Goal: Information Seeking & Learning: Learn about a topic

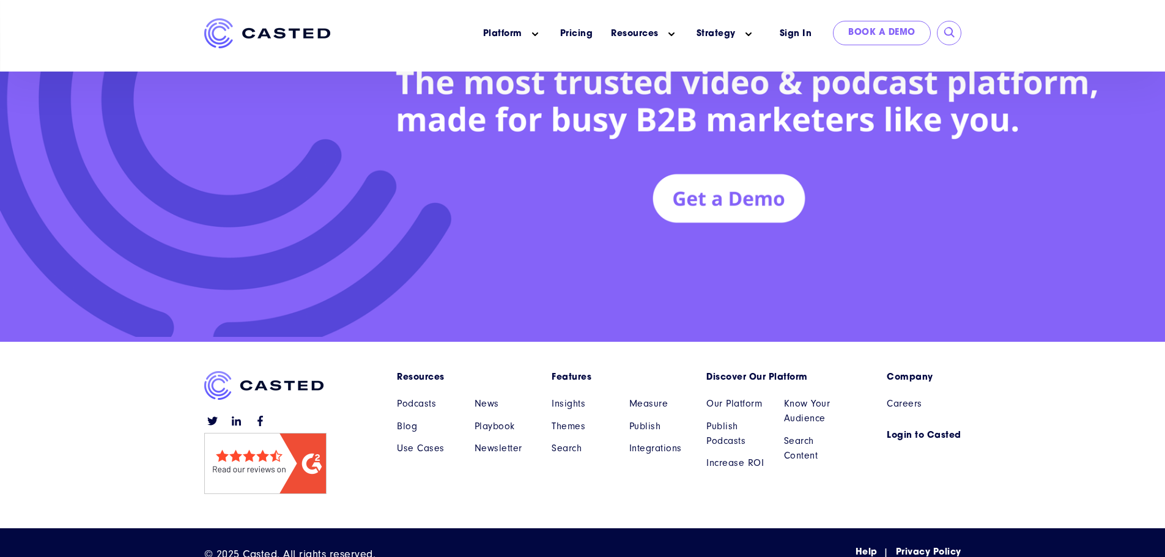
scroll to position [5650, 0]
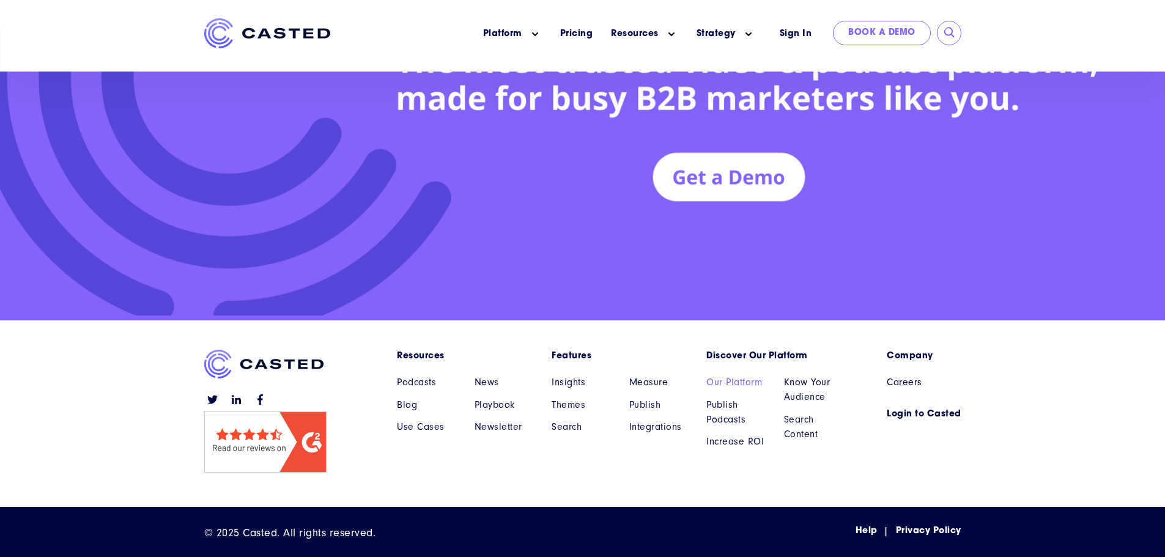
click at [605, 227] on link "Our Platform" at bounding box center [735, 382] width 59 height 15
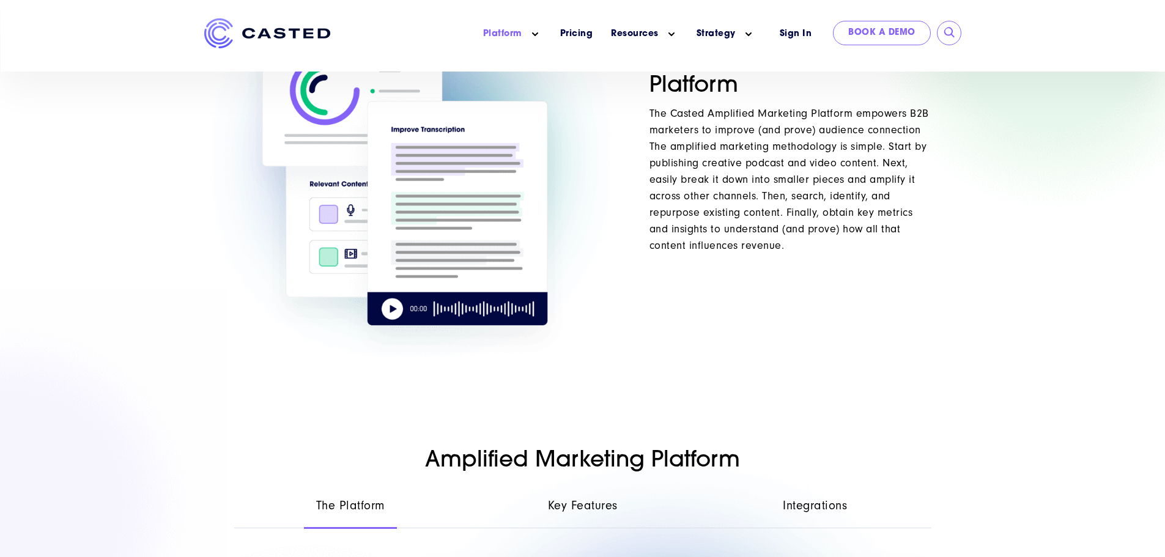
scroll to position [795, 0]
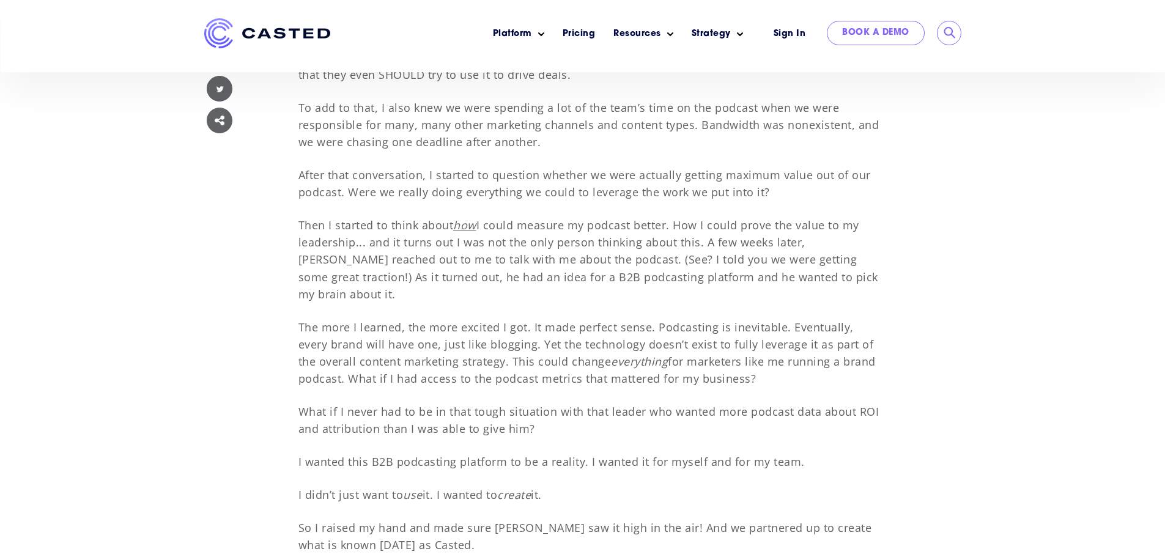
scroll to position [1952, 0]
